Goal: Task Accomplishment & Management: Complete application form

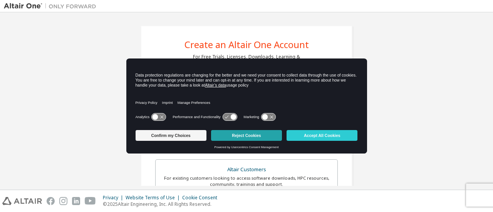
click at [227, 136] on button "Reject Cookies" at bounding box center [246, 135] width 71 height 11
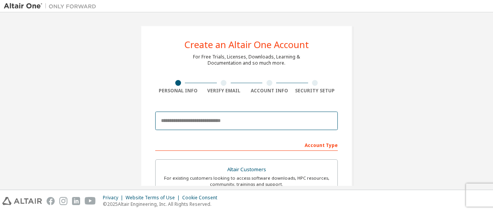
click at [195, 119] on input "email" at bounding box center [246, 121] width 182 height 18
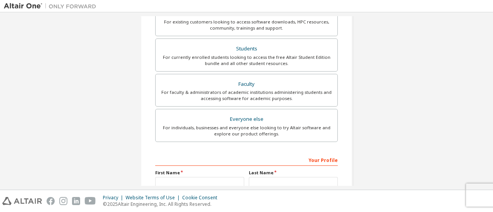
scroll to position [231, 0]
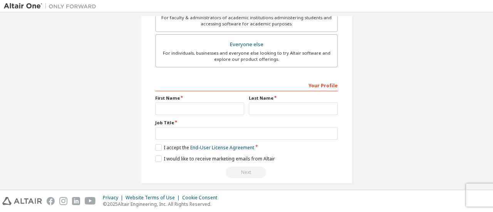
type input "**********"
click at [201, 110] on input "text" at bounding box center [199, 108] width 89 height 13
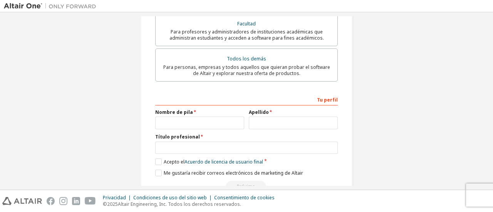
scroll to position [240, 0]
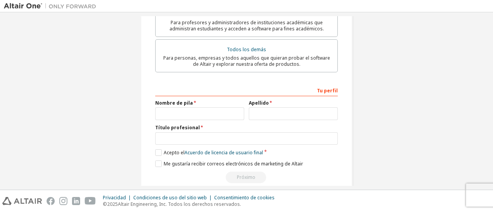
click at [158, 150] on label "Acepto el Acuerdo de licencia de usuario final" at bounding box center [209, 152] width 108 height 7
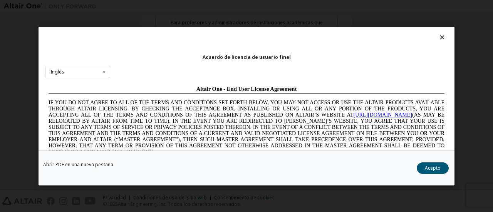
scroll to position [0, 0]
click at [430, 171] on font "Acepto" at bounding box center [433, 167] width 16 height 7
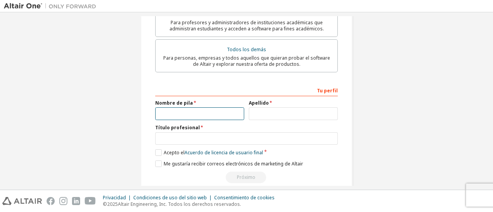
click at [194, 107] on input "text" at bounding box center [199, 113] width 89 height 13
type input "*******"
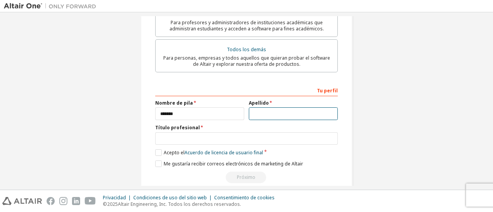
click at [266, 102] on div "Apellido" at bounding box center [293, 110] width 94 height 20
type input "********"
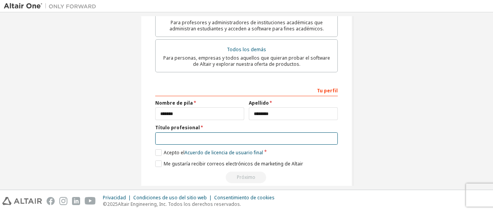
click at [199, 132] on input "text" at bounding box center [246, 138] width 182 height 13
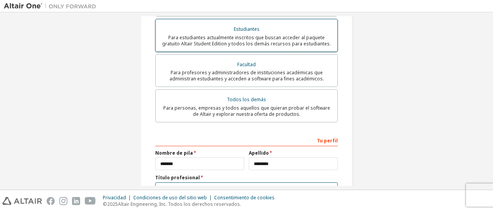
scroll to position [125, 0]
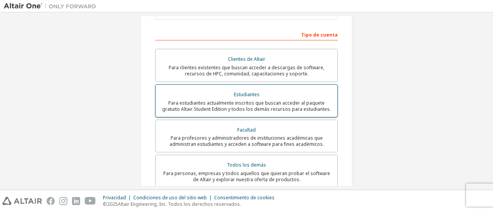
type input "**********"
click at [287, 93] on div "Estudiantes" at bounding box center [246, 94] width 172 height 11
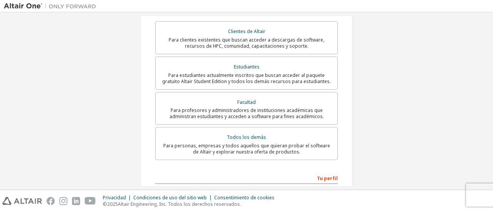
scroll to position [240, 0]
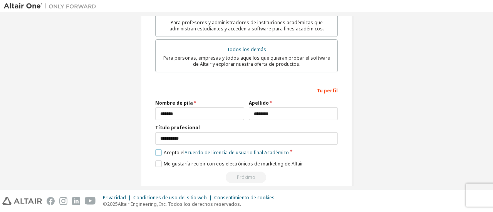
click at [158, 149] on label "Acepto el Acuerdo de licencia de usuario final Académico" at bounding box center [222, 152] width 134 height 7
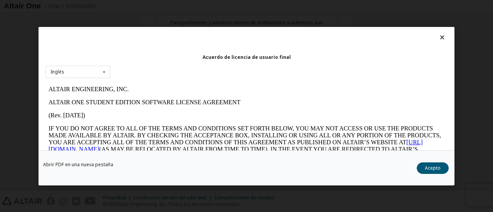
scroll to position [0, 0]
click at [433, 167] on font "Acepto" at bounding box center [433, 167] width 16 height 7
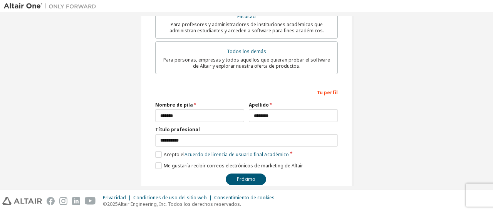
scroll to position [247, 0]
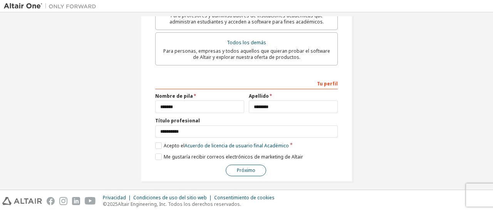
click at [245, 169] on button "Próximo" at bounding box center [246, 171] width 40 height 12
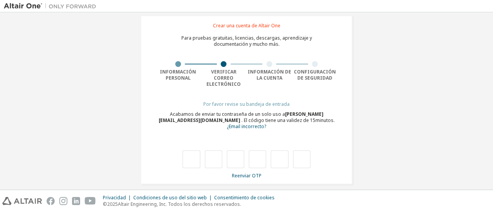
type input "*"
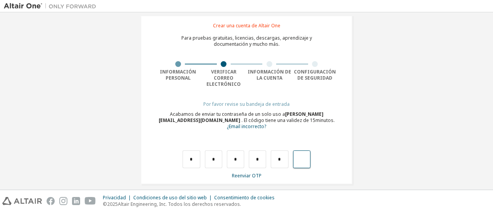
type input "*"
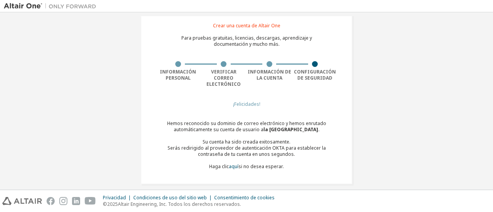
scroll to position [22, 0]
